Goal: Find specific page/section: Locate a particular part of the current website

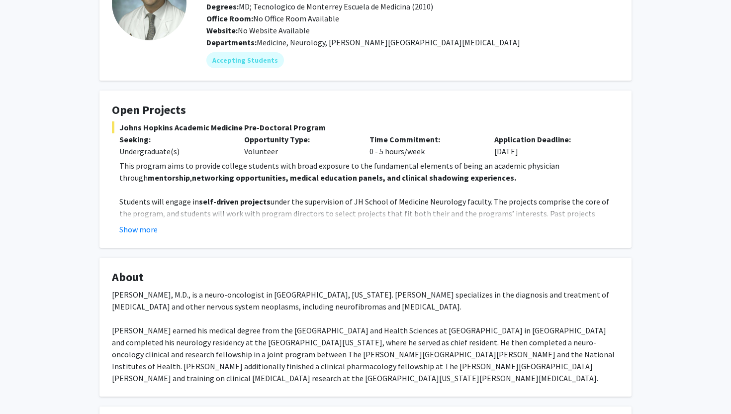
scroll to position [93, 0]
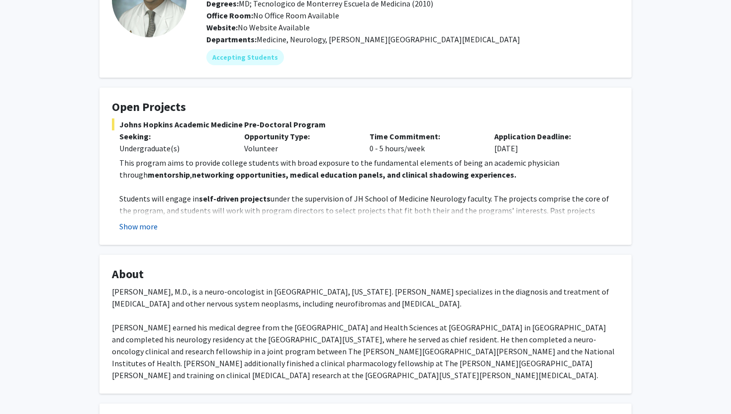
click at [147, 224] on button "Show more" at bounding box center [138, 226] width 38 height 12
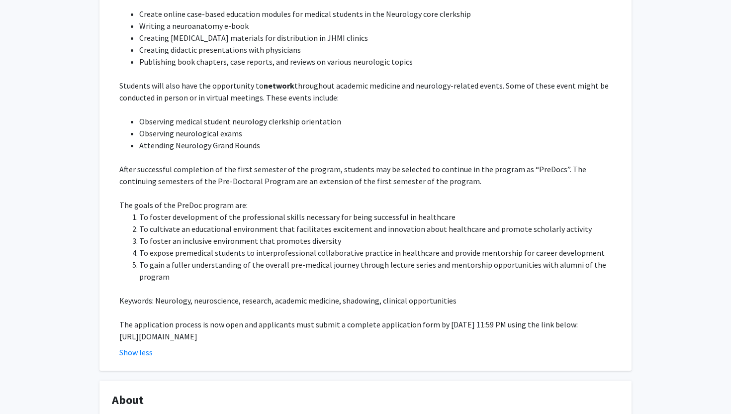
scroll to position [332, 0]
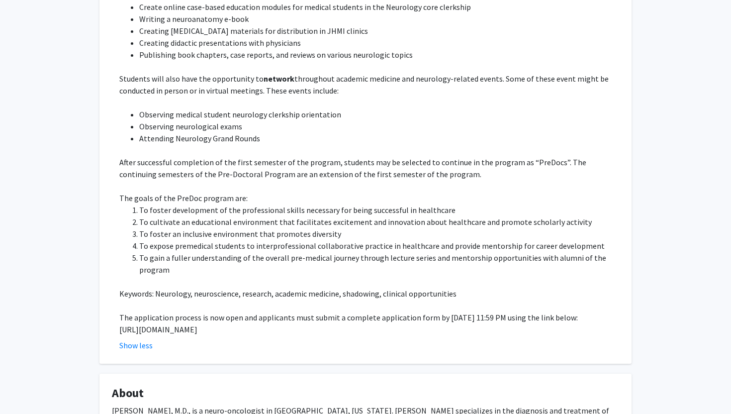
drag, startPoint x: 118, startPoint y: 317, endPoint x: 547, endPoint y: 318, distance: 428.9
click at [547, 318] on fg-read-more "This program aims to provide college students with broad exposure to the fundam…" at bounding box center [366, 134] width 508 height 434
copy p "[URL][DOMAIN_NAME]"
click at [495, 144] on p at bounding box center [369, 150] width 500 height 12
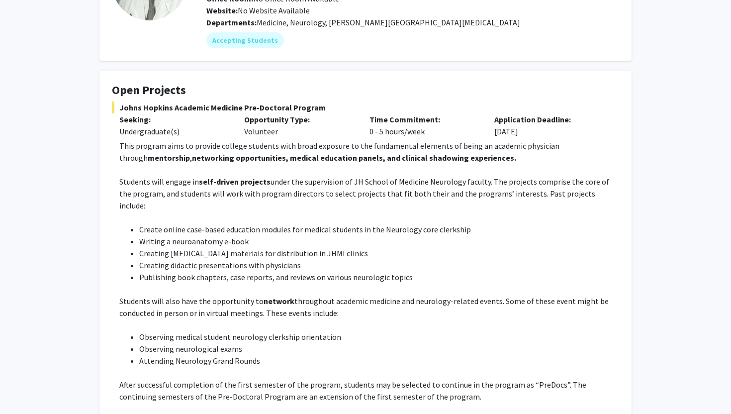
scroll to position [0, 0]
